Goal: Find specific page/section: Find specific page/section

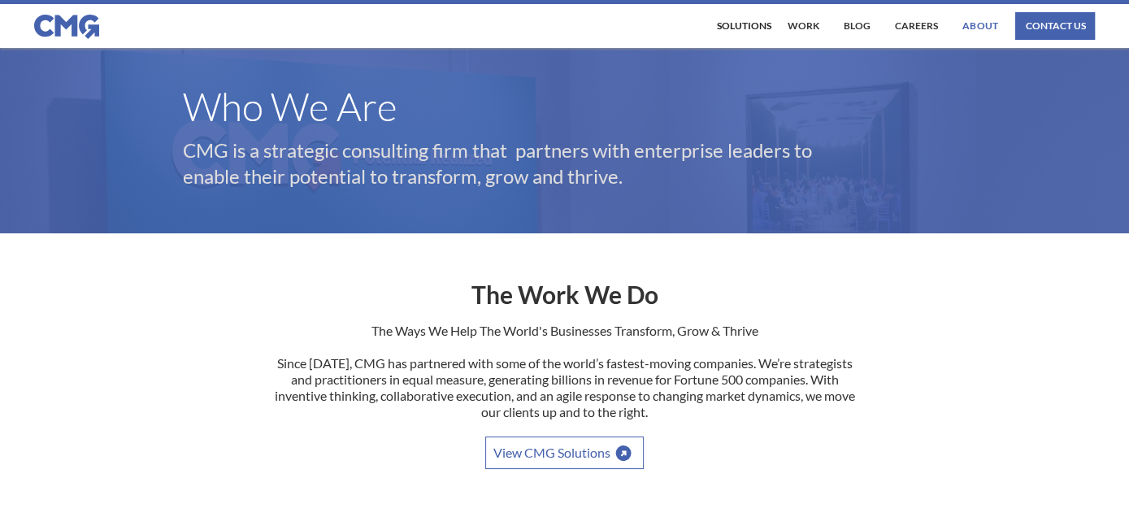
click at [985, 28] on link "About" at bounding box center [980, 26] width 43 height 28
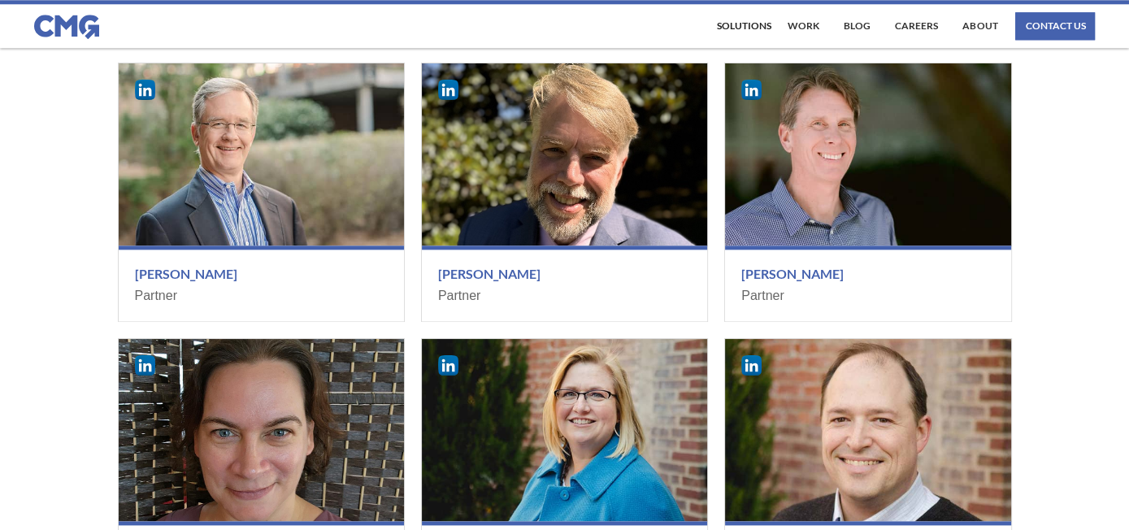
scroll to position [1707, 0]
click at [534, 185] on div at bounding box center [564, 154] width 285 height 183
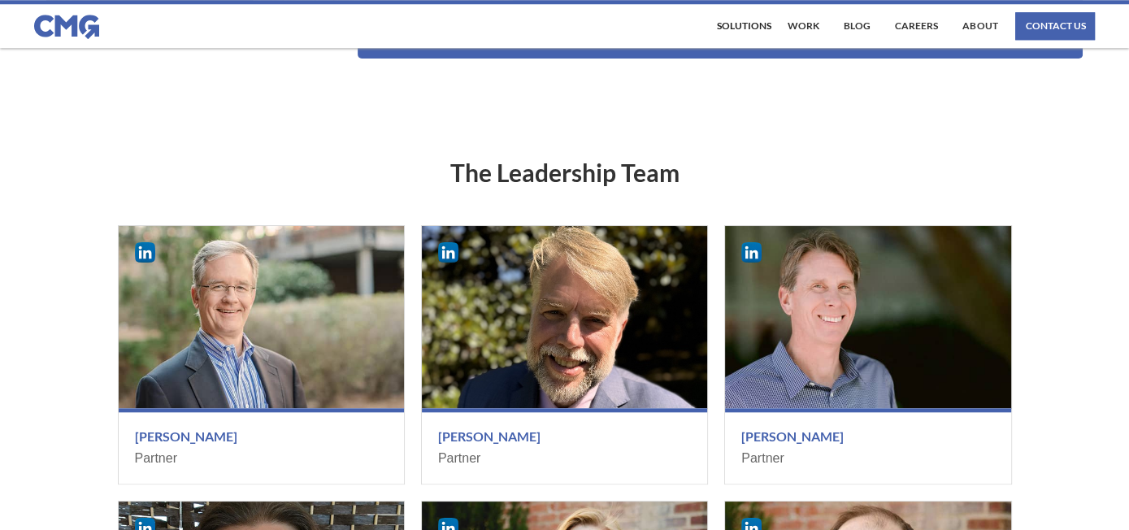
scroll to position [1545, 0]
click at [450, 248] on img at bounding box center [448, 252] width 20 height 20
click at [150, 249] on img at bounding box center [145, 252] width 20 height 20
